Goal: Task Accomplishment & Management: Complete application form

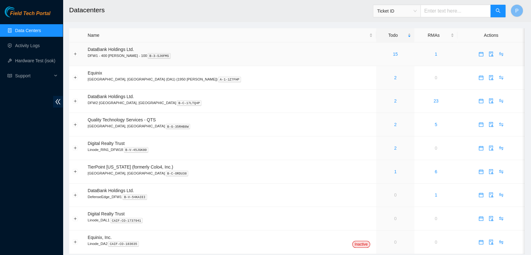
click at [376, 58] on td "15" at bounding box center [395, 54] width 38 height 24
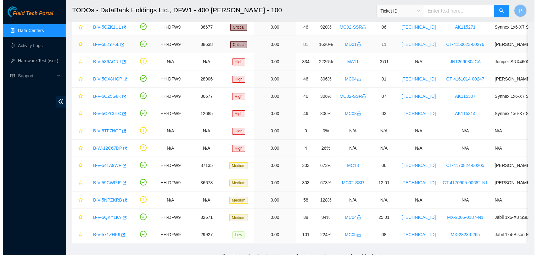
scroll to position [96, 0]
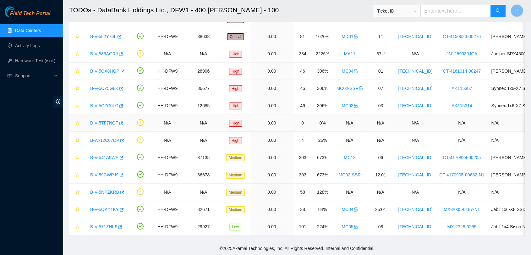
click at [110, 120] on link "B-V-5TF7NCF" at bounding box center [104, 122] width 28 height 5
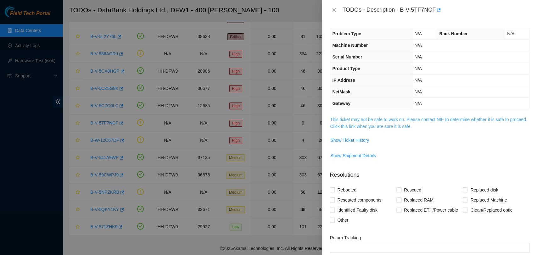
click at [348, 123] on link "This ticket may not be safe to work on. Please contact NIE to determine whether…" at bounding box center [428, 123] width 197 height 12
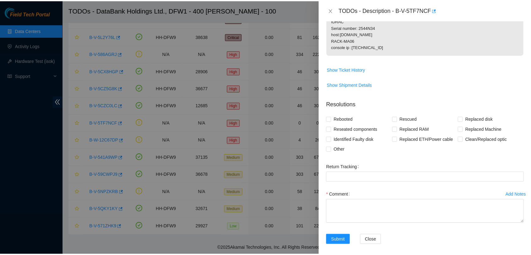
scroll to position [113, 0]
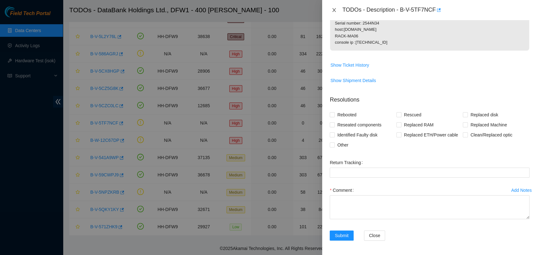
click at [332, 10] on icon "close" at bounding box center [333, 10] width 5 height 5
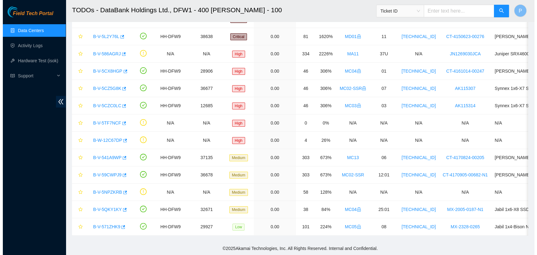
scroll to position [103, 0]
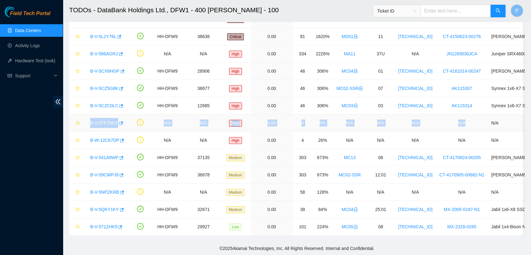
drag, startPoint x: 86, startPoint y: 115, endPoint x: 461, endPoint y: 121, distance: 374.7
click at [461, 121] on tr "B-V-5TF7NCF N/A N/A High 0.00 0 0% N/A N/A N/A N/A N/A" at bounding box center [345, 122] width 553 height 17
copy tr "B-V-5TF7NCF N/A N/A High 0.00 0 0% N/A N/A N/A N/A"
click at [95, 120] on link "B-V-5TF7NCF" at bounding box center [104, 122] width 28 height 5
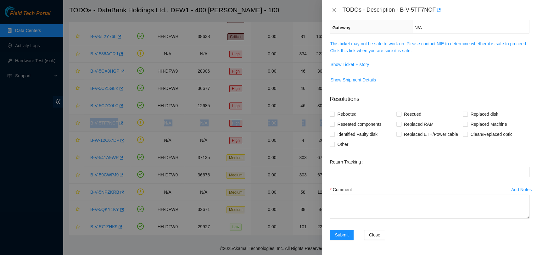
scroll to position [75, 0]
click at [408, 44] on link "This ticket may not be safe to work on. Please contact NIE to determine whether…" at bounding box center [428, 47] width 197 height 12
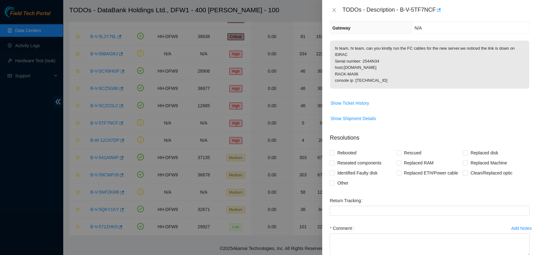
click at [432, 101] on span "Show Ticket History" at bounding box center [429, 103] width 199 height 10
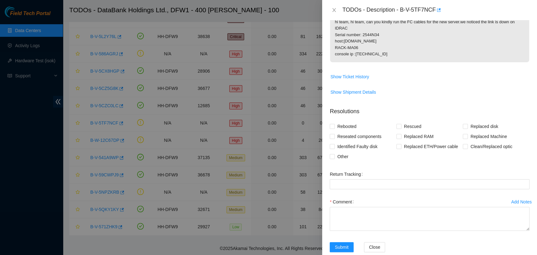
scroll to position [104, 0]
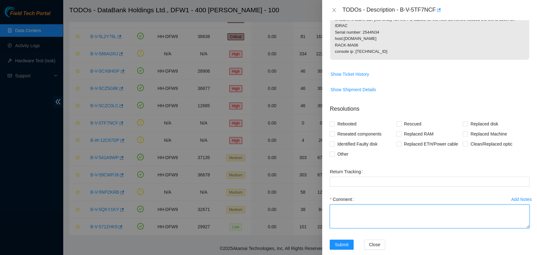
click at [392, 223] on textarea "Comment" at bounding box center [429, 216] width 200 height 24
paste textarea "2544N34 RACK - MA05 Unit: U7 IDRAC IP: [TECHNICAL_ID] IDRAC password: [SECURITY…"
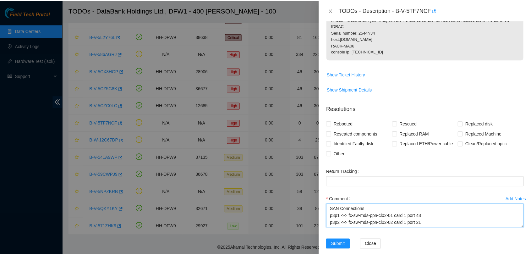
scroll to position [76, 0]
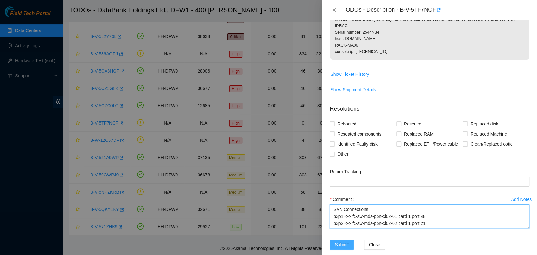
type textarea "2544N34 RACK - MA05 Unit: U7 IDRAC IP: [TECHNICAL_ID] IDRAC password: [SECURITY…"
click at [339, 240] on button "Submit" at bounding box center [341, 245] width 24 height 10
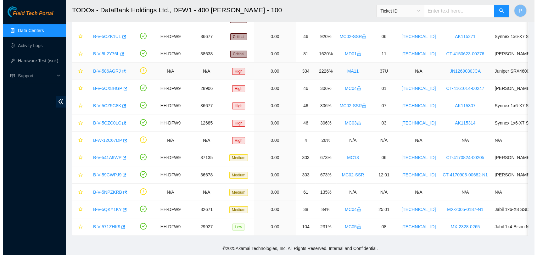
scroll to position [79, 0]
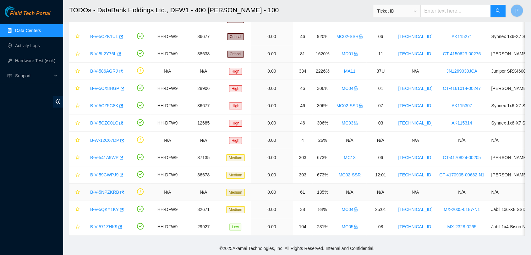
click at [109, 190] on link "B-V-5NPZKRB" at bounding box center [104, 192] width 29 height 5
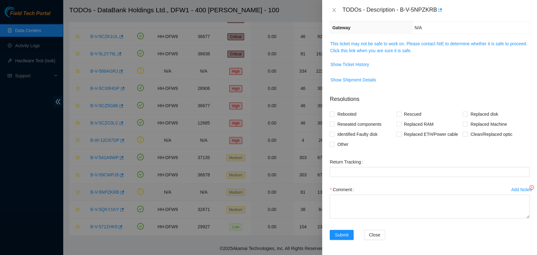
scroll to position [75, 0]
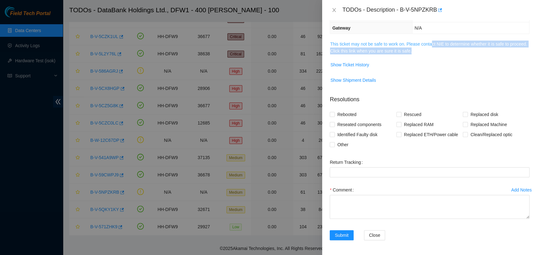
drag, startPoint x: 428, startPoint y: 47, endPoint x: 431, endPoint y: 45, distance: 3.4
click at [431, 45] on span "This ticket may not be safe to work on. Please contact NIE to determine whether…" at bounding box center [429, 48] width 199 height 14
click at [431, 45] on link "This ticket may not be safe to work on. Please contact NIE to determine whether…" at bounding box center [428, 47] width 197 height 12
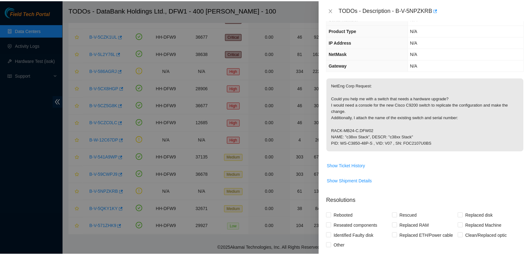
scroll to position [38, 0]
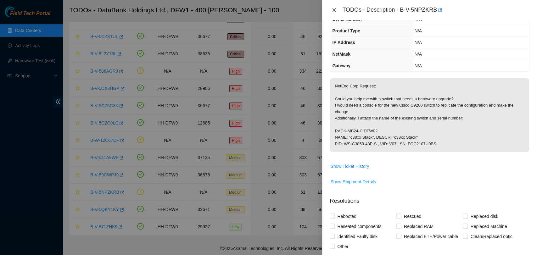
click at [331, 9] on button "Close" at bounding box center [333, 10] width 9 height 6
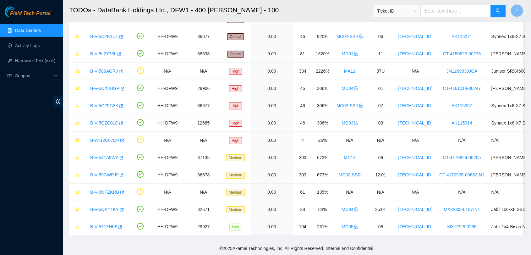
scroll to position [0, 0]
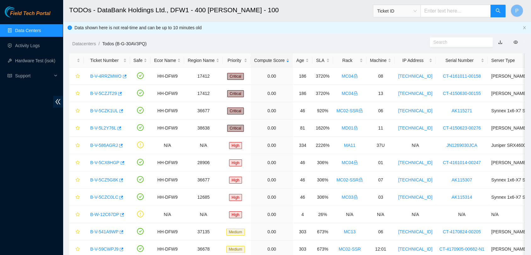
click at [454, 9] on input "text" at bounding box center [456, 11] width 70 height 13
paste input "B-V-5T5TPCI"
type input "B-V-5T5TPCI"
click at [454, 9] on input "B-V-5T5TPCI" at bounding box center [456, 11] width 70 height 13
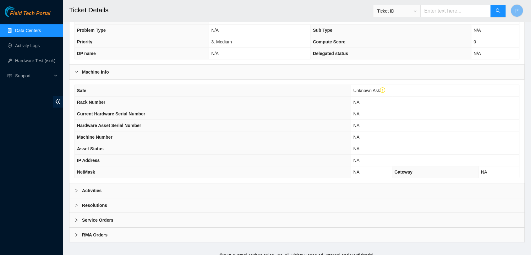
scroll to position [162, 0]
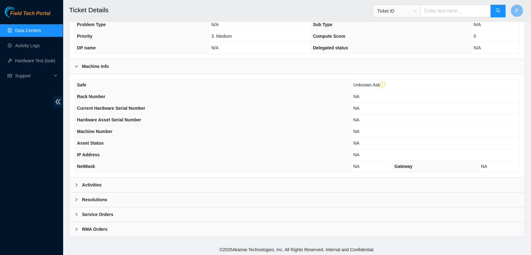
click at [205, 179] on div "Activities" at bounding box center [296, 185] width 455 height 14
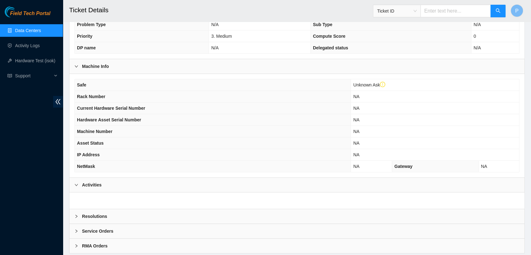
click at [212, 189] on div "Activities" at bounding box center [296, 185] width 455 height 14
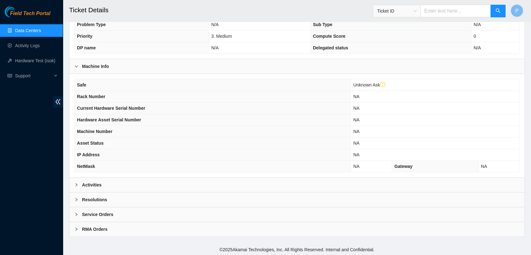
click at [41, 28] on link "Data Centers" at bounding box center [28, 30] width 26 height 5
